Goal: Navigation & Orientation: Find specific page/section

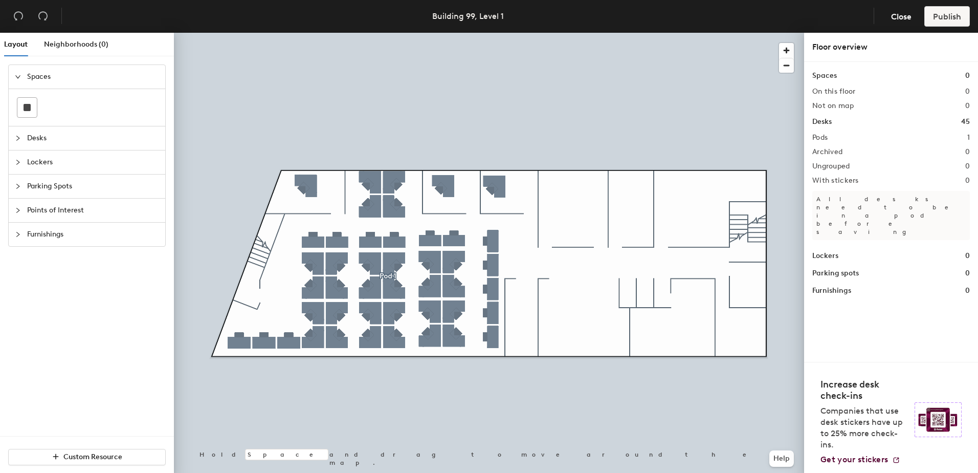
click at [815, 122] on h1 "Desks" at bounding box center [821, 121] width 19 height 11
click at [32, 137] on span "Desks" at bounding box center [93, 138] width 132 height 24
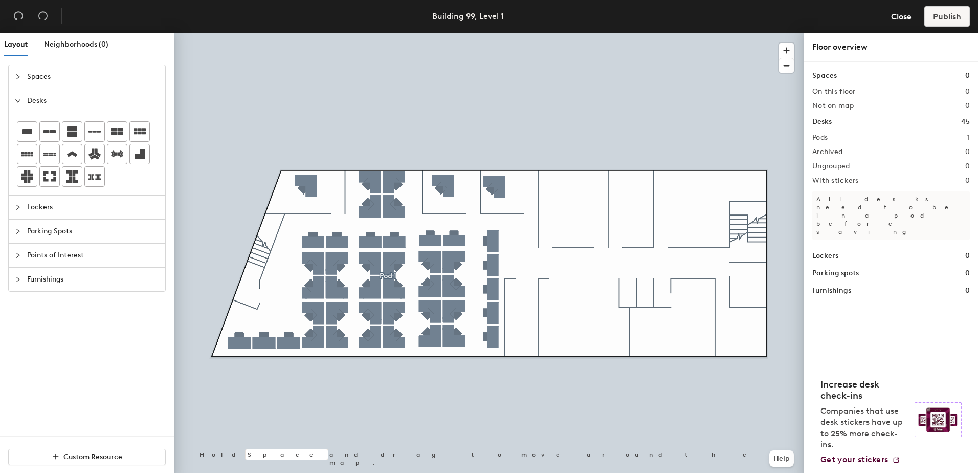
click at [817, 123] on h1 "Desks" at bounding box center [821, 121] width 19 height 11
click at [967, 122] on h1 "45" at bounding box center [965, 121] width 9 height 11
click at [821, 123] on h1 "Desks" at bounding box center [821, 121] width 19 height 11
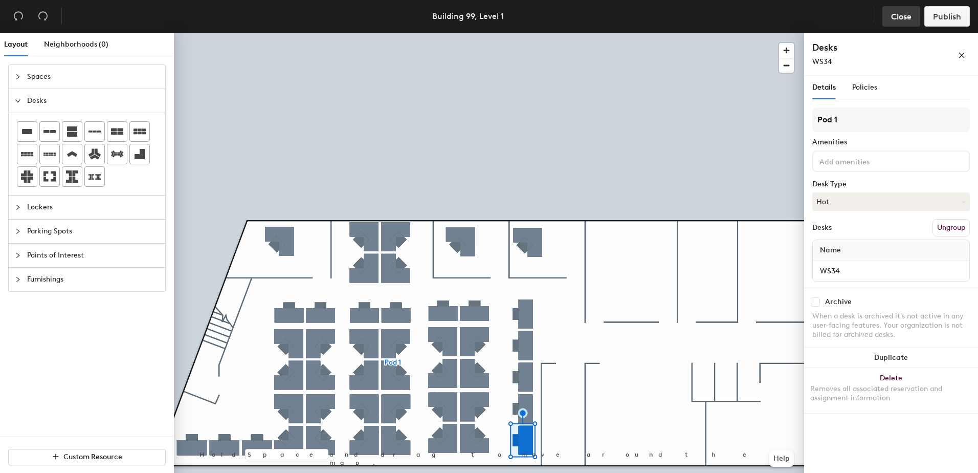
click at [898, 13] on span "Close" at bounding box center [901, 17] width 20 height 10
